Goal: Task Accomplishment & Management: Complete application form

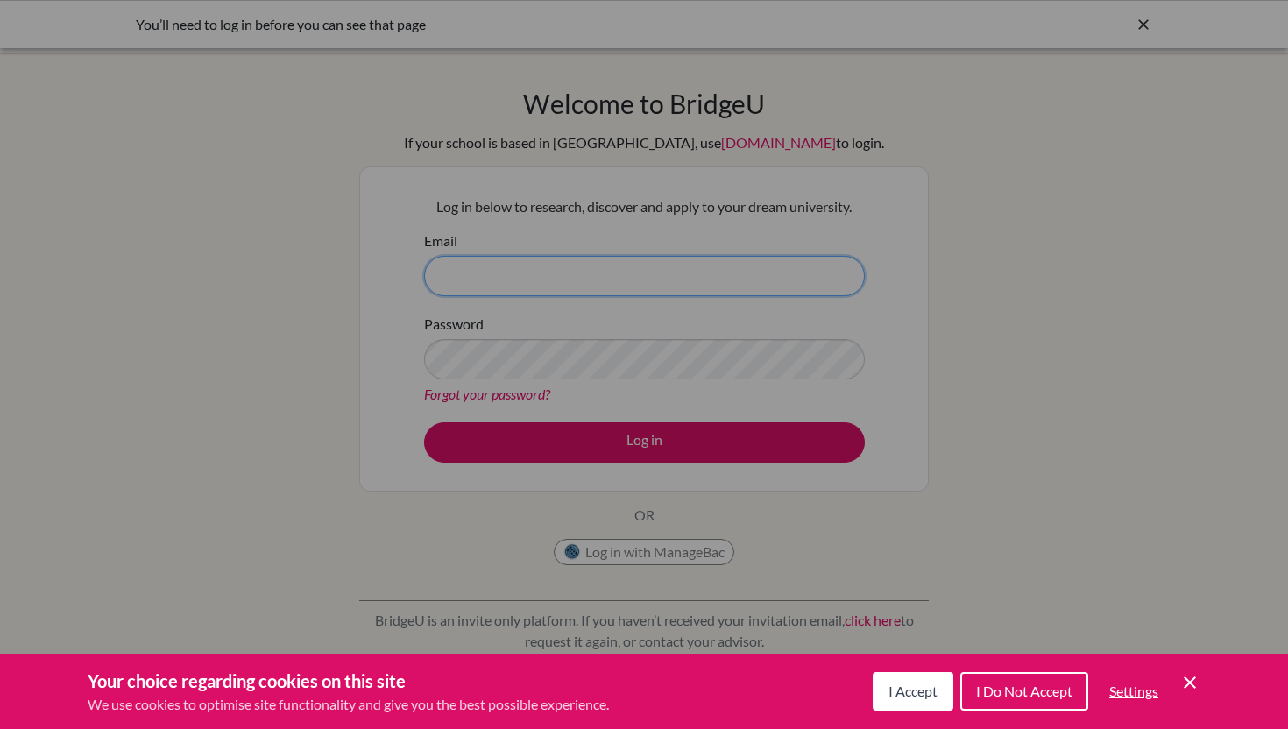
type input "[EMAIL_ADDRESS][DOMAIN_NAME]"
click at [934, 675] on button "I Accept" at bounding box center [913, 691] width 81 height 39
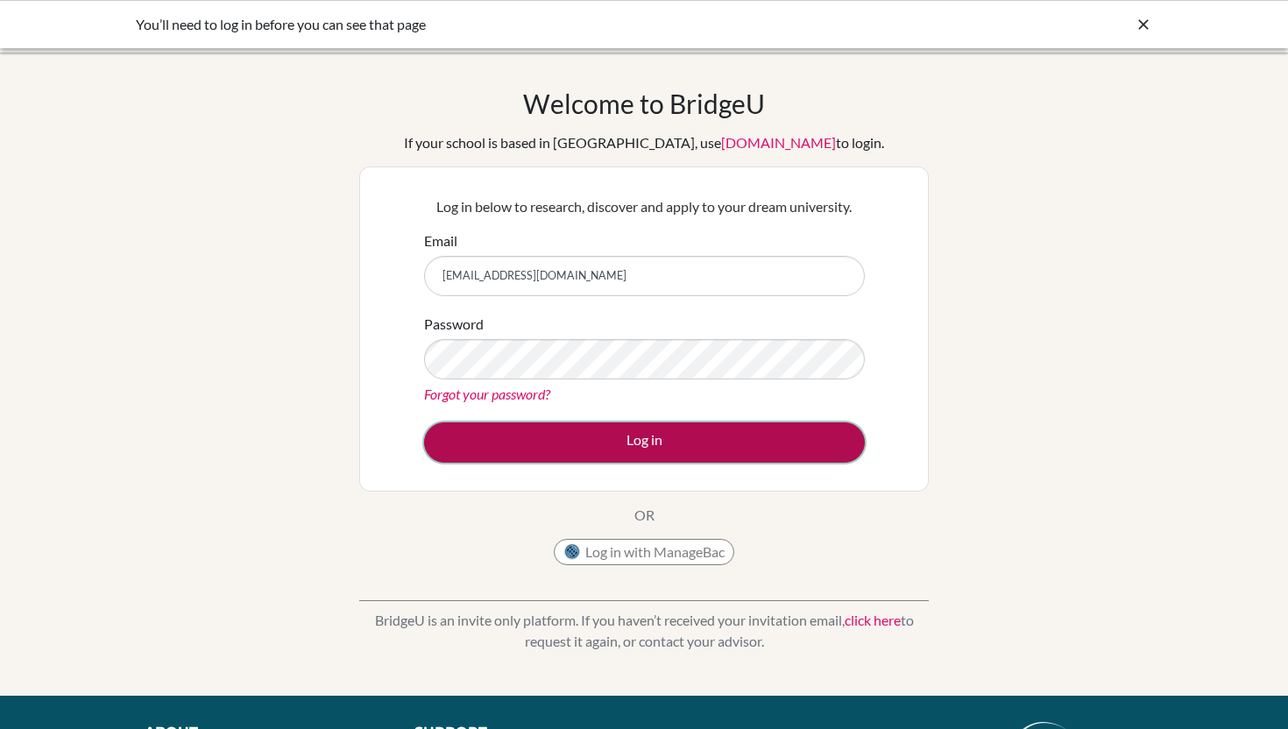
click at [753, 431] on button "Log in" at bounding box center [644, 442] width 441 height 40
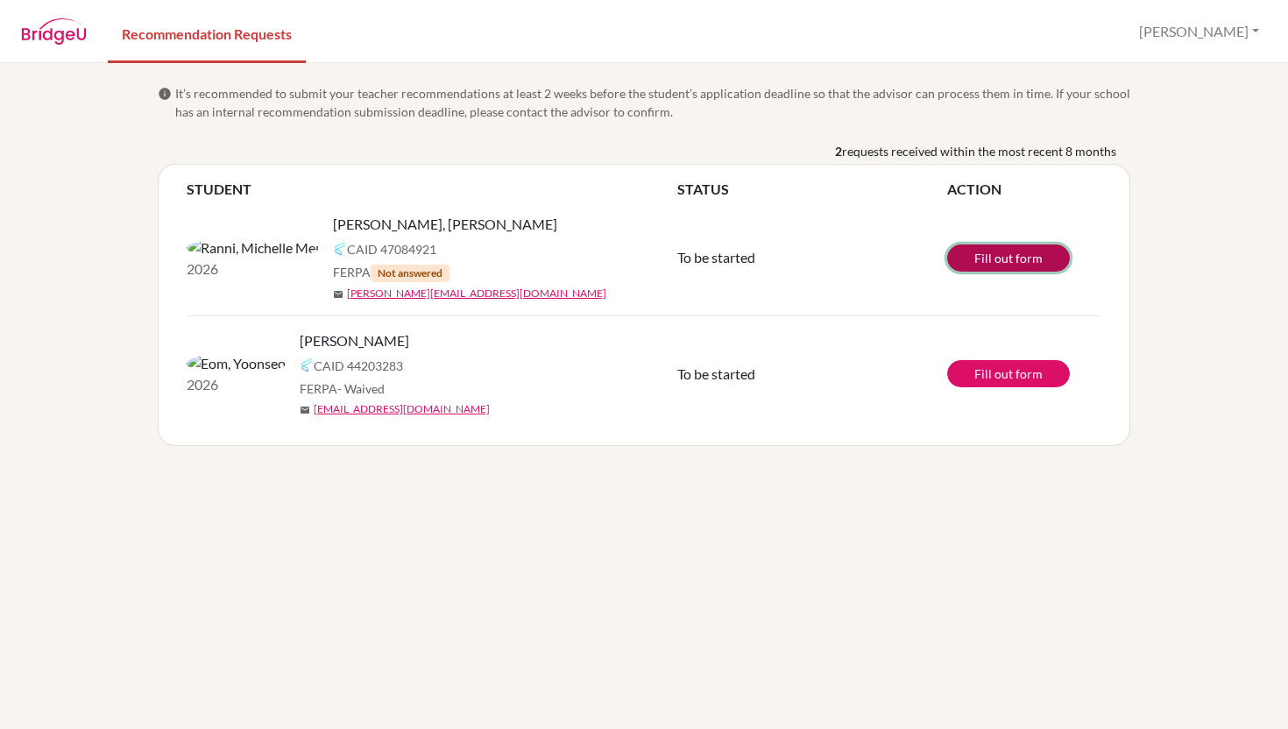
click at [1027, 251] on link "Fill out form" at bounding box center [1008, 257] width 123 height 27
